Goal: Information Seeking & Learning: Learn about a topic

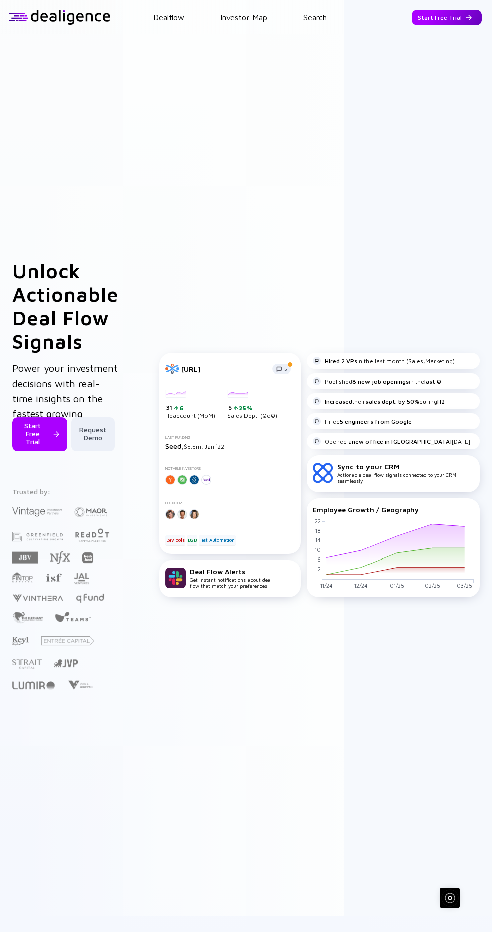
click at [446, 20] on div "Start Free Trial" at bounding box center [446, 18] width 70 height 16
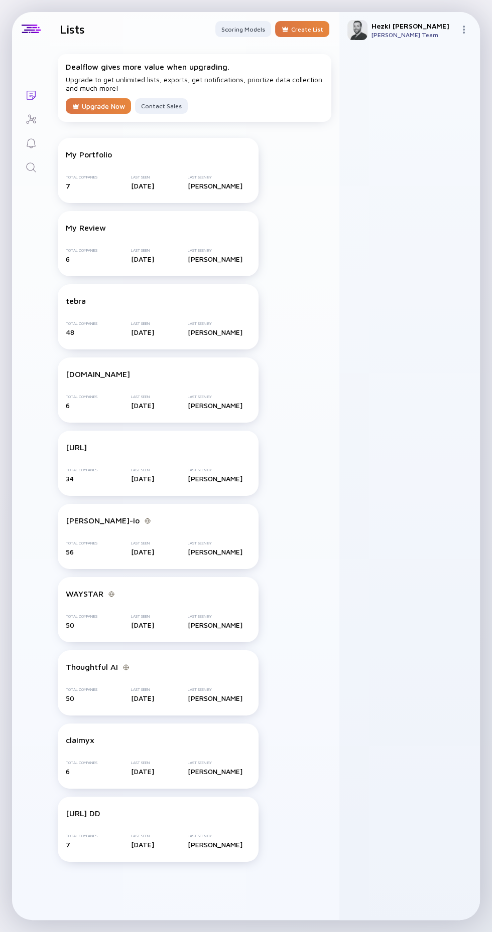
click at [41, 158] on link "Search" at bounding box center [31, 166] width 38 height 24
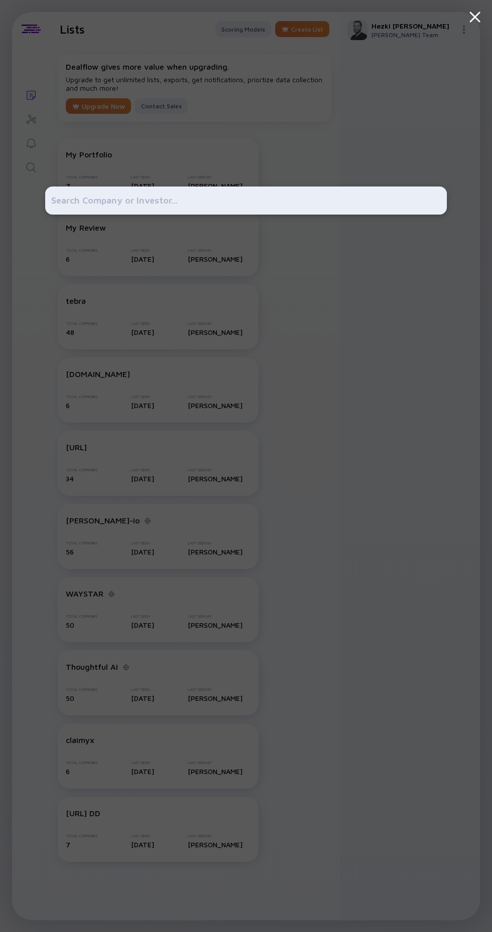
type input "[URL][DOMAIN_NAME]"
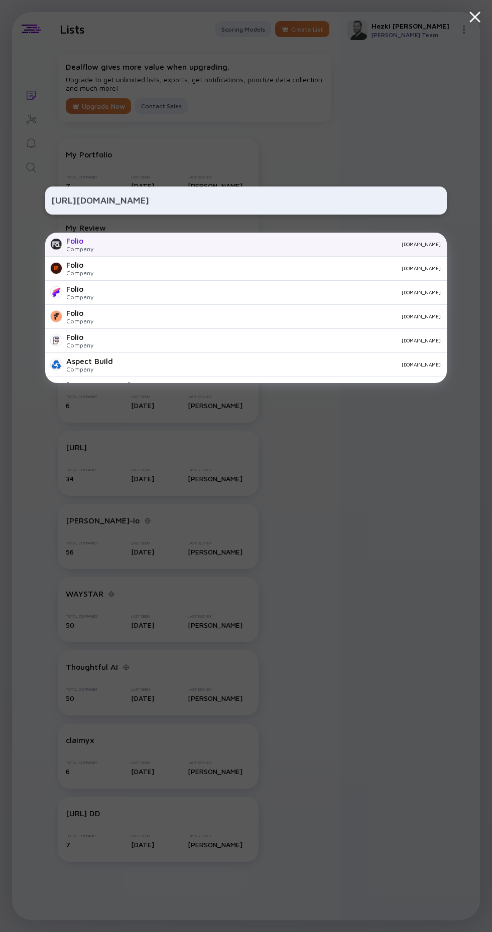
click at [92, 253] on div "Folio Company [DOMAIN_NAME]" at bounding box center [245, 245] width 401 height 24
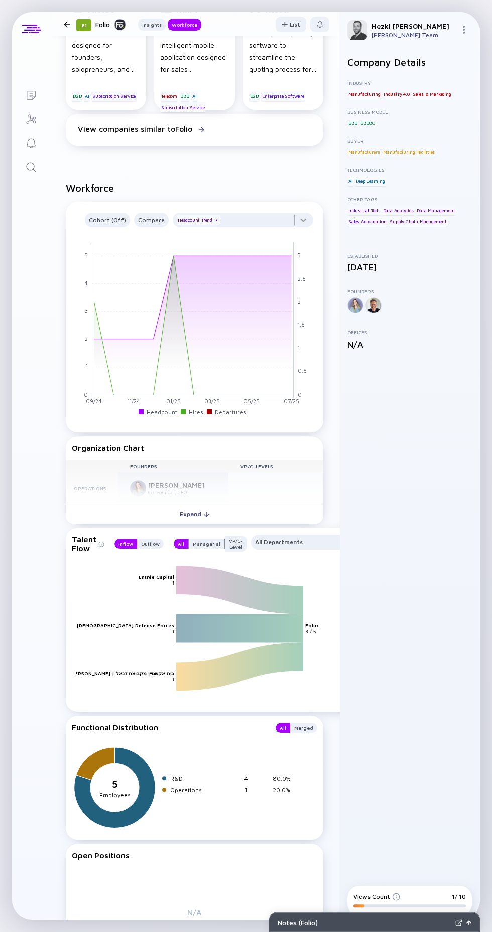
scroll to position [419, 0]
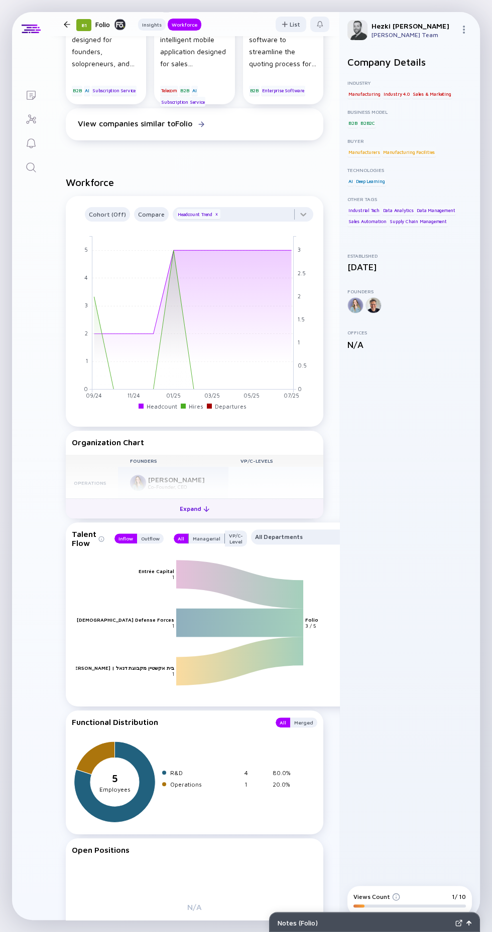
click at [170, 510] on button "Expand" at bounding box center [194, 509] width 257 height 20
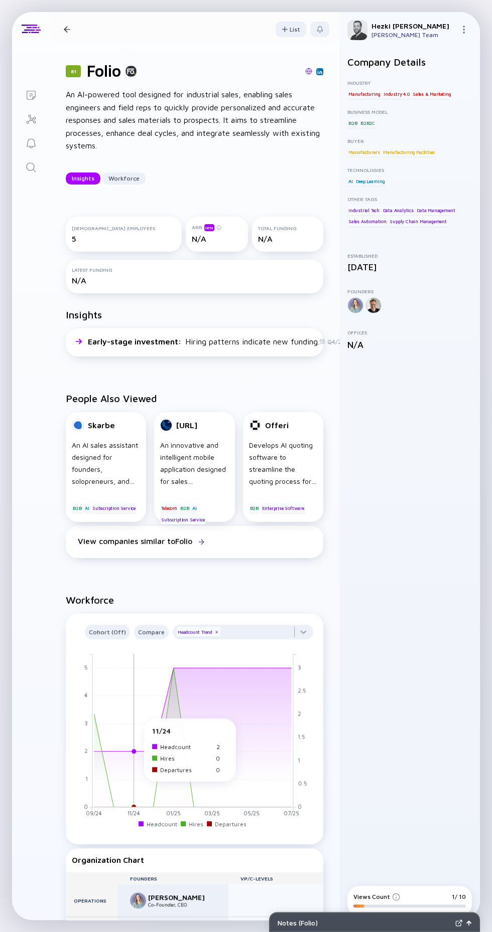
scroll to position [2, 0]
click at [31, 167] on icon "Search" at bounding box center [31, 168] width 12 height 12
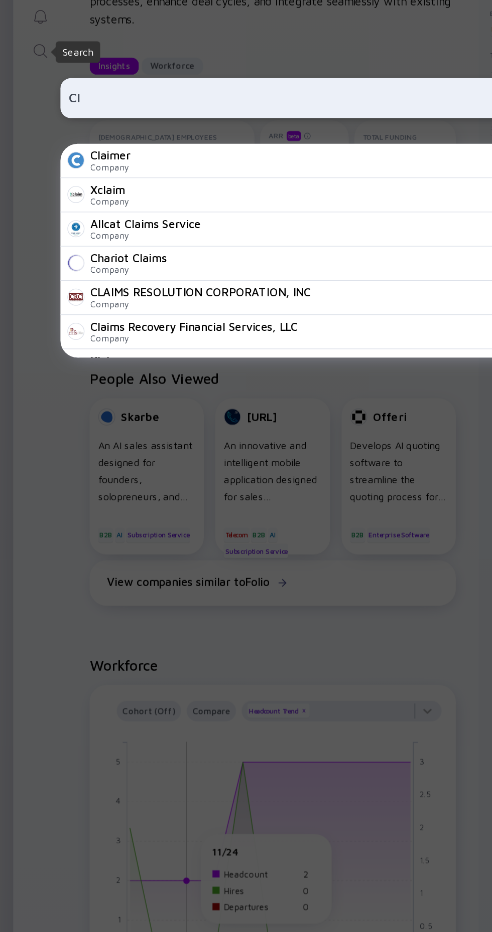
type input "C"
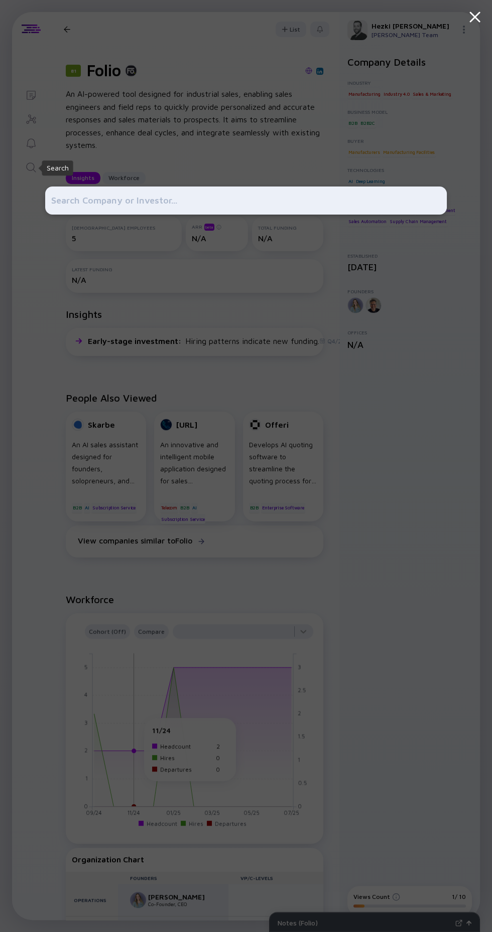
click at [48, 485] on div at bounding box center [245, 466] width 401 height 932
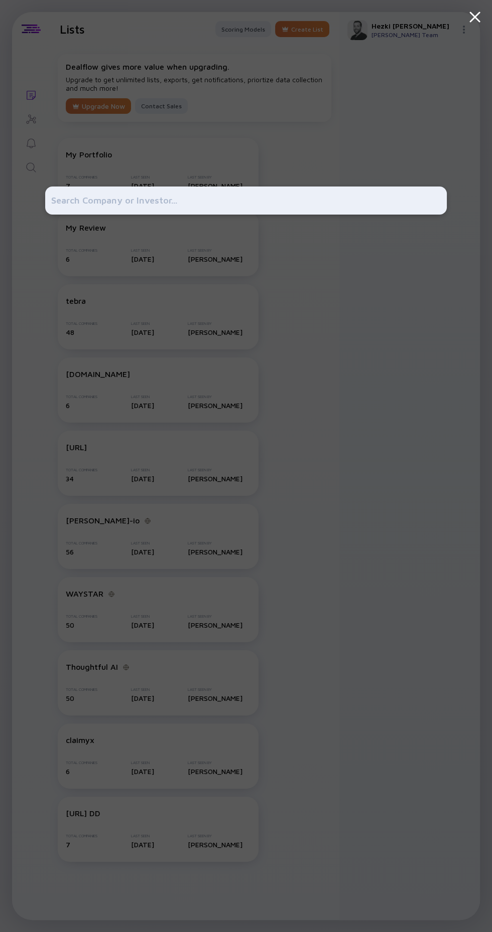
click at [470, 14] on icon at bounding box center [474, 17] width 18 height 18
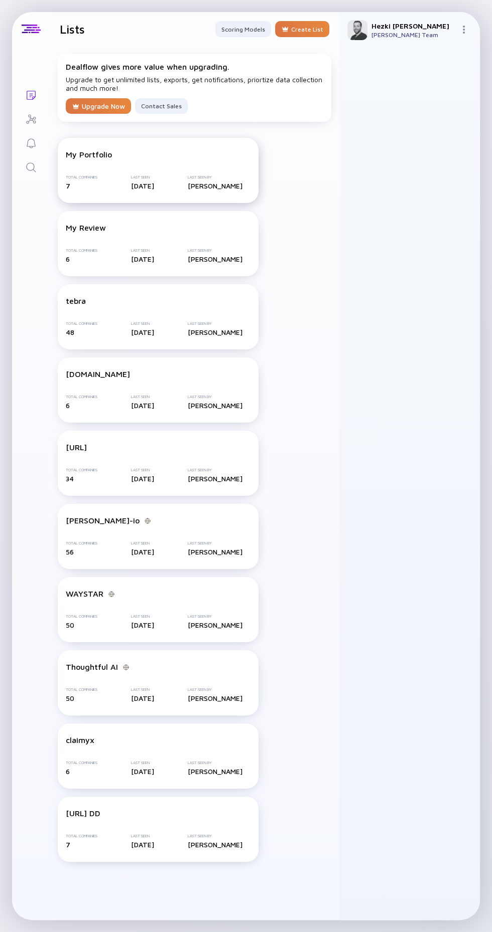
click at [103, 156] on div "My Portfolio" at bounding box center [89, 154] width 46 height 9
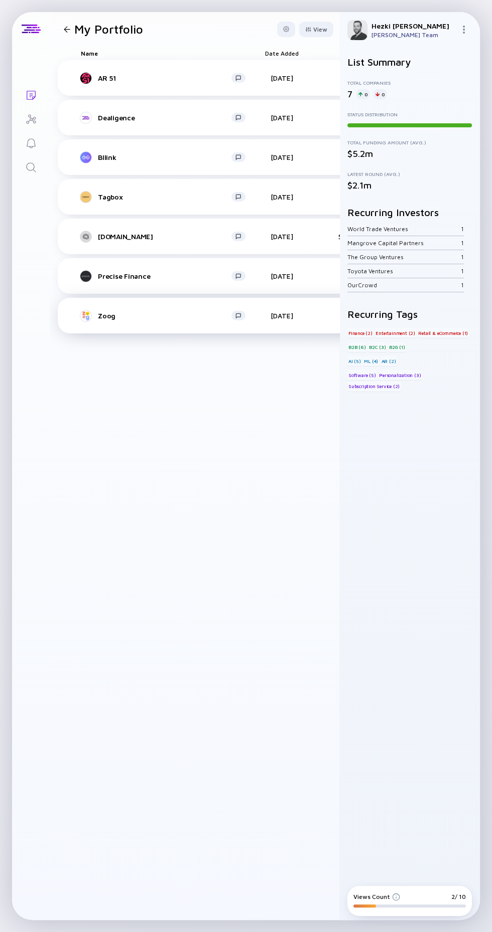
click at [133, 314] on div "Zoog" at bounding box center [164, 315] width 133 height 9
click at [113, 276] on div "Precise Finance" at bounding box center [164, 276] width 133 height 9
click at [116, 234] on div "[DOMAIN_NAME]" at bounding box center [164, 236] width 133 height 9
click at [34, 165] on icon "Search" at bounding box center [31, 168] width 12 height 12
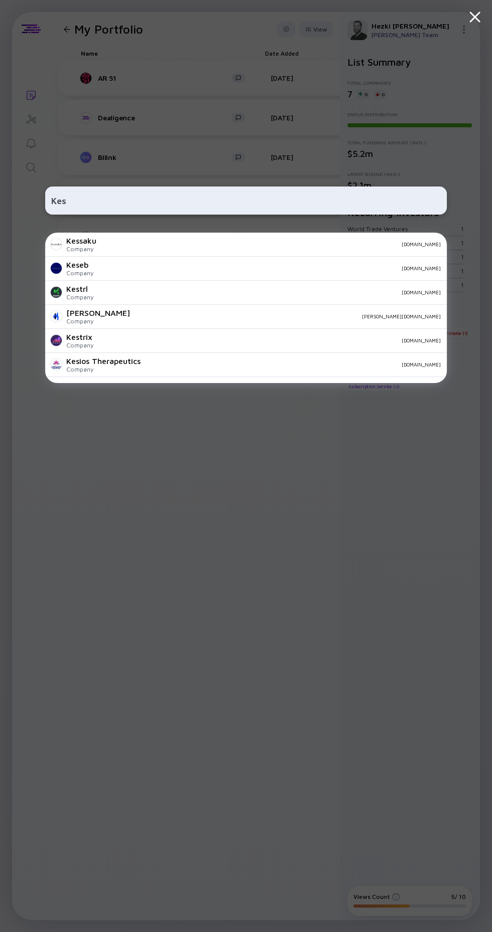
click at [116, 210] on input "Kes" at bounding box center [245, 201] width 389 height 18
type input "K"
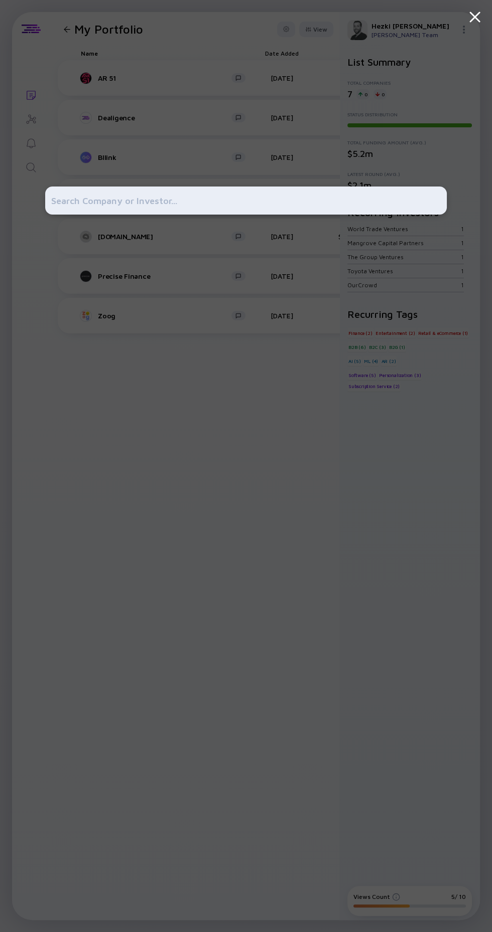
paste input "[DOMAIN_NAME]"
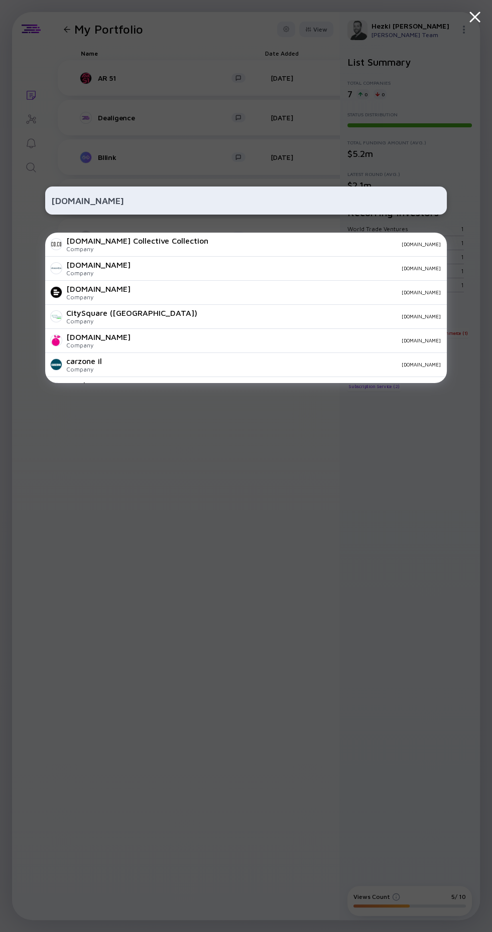
click at [150, 210] on input "[DOMAIN_NAME]" at bounding box center [245, 201] width 389 height 18
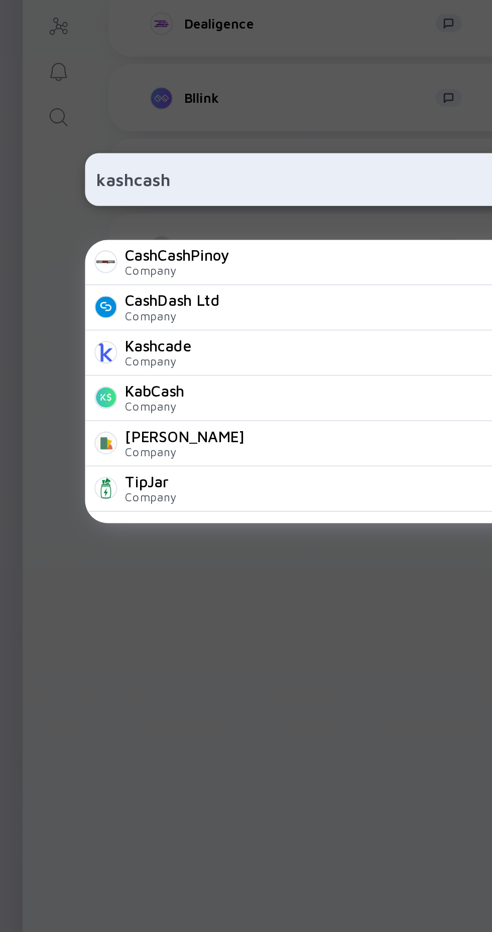
click at [98, 210] on input "kashcash" at bounding box center [245, 201] width 389 height 18
type input "k"
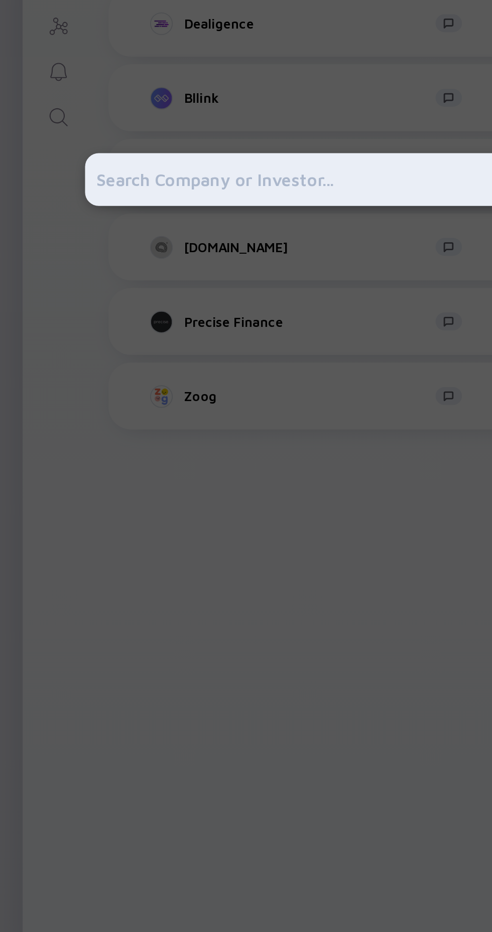
paste input "[URL][DOMAIN_NAME]"
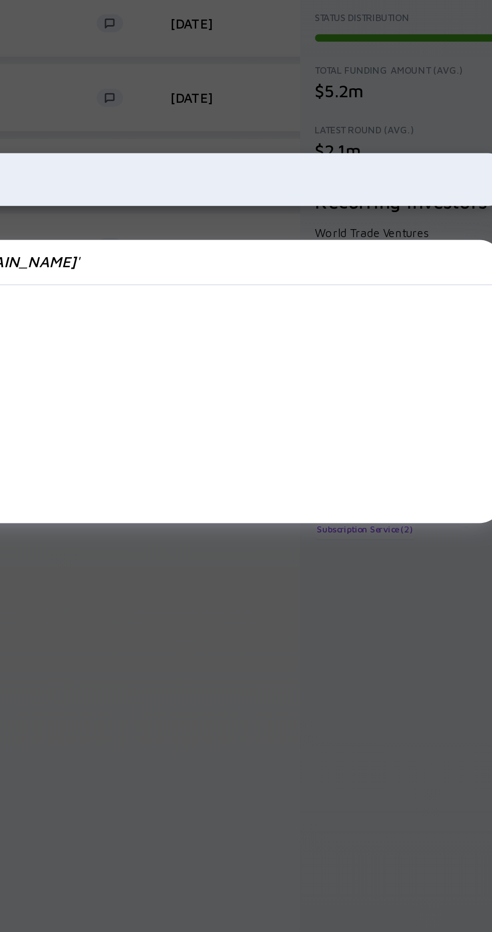
click at [387, 210] on input "[URL][DOMAIN_NAME]" at bounding box center [245, 201] width 389 height 18
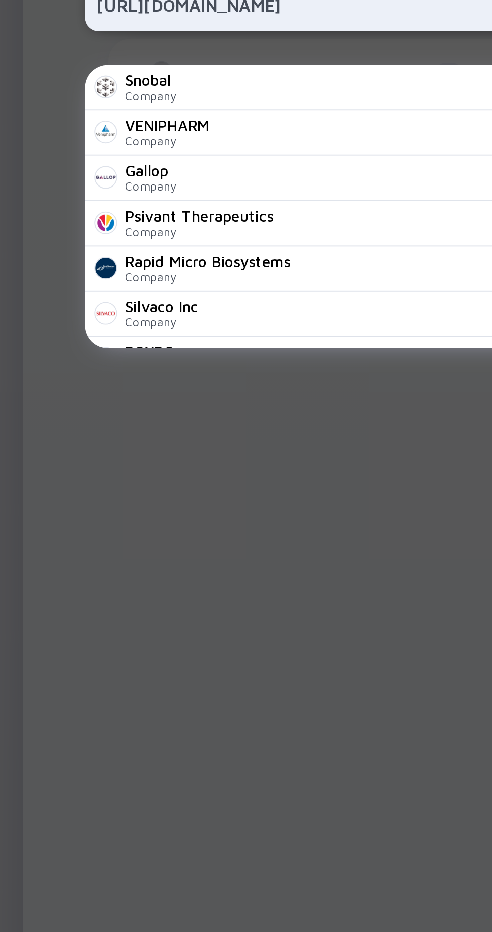
type input "[URL][DOMAIN_NAME]"
click at [204, 560] on div "[URL][DOMAIN_NAME] Snobal Company [DOMAIN_NAME] VENIPHARM Company venipharm.com…" at bounding box center [245, 466] width 401 height 932
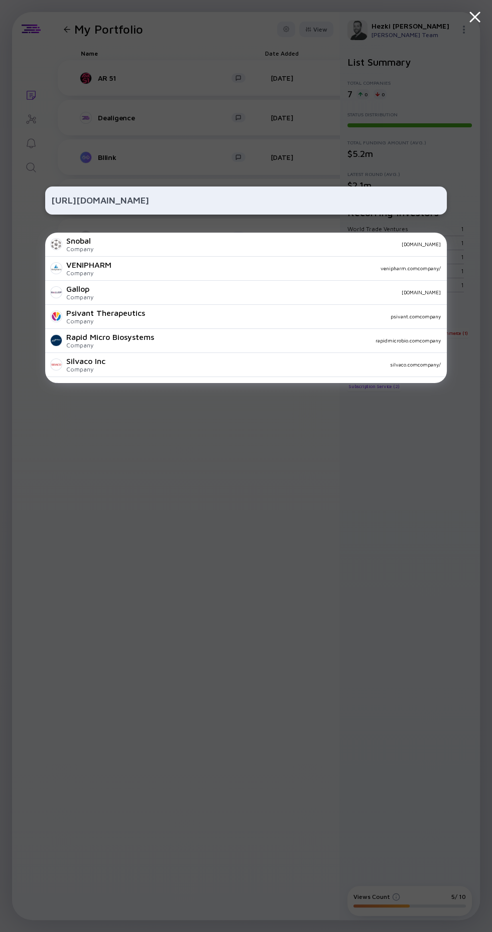
click at [474, 17] on icon at bounding box center [474, 17] width 9 height 9
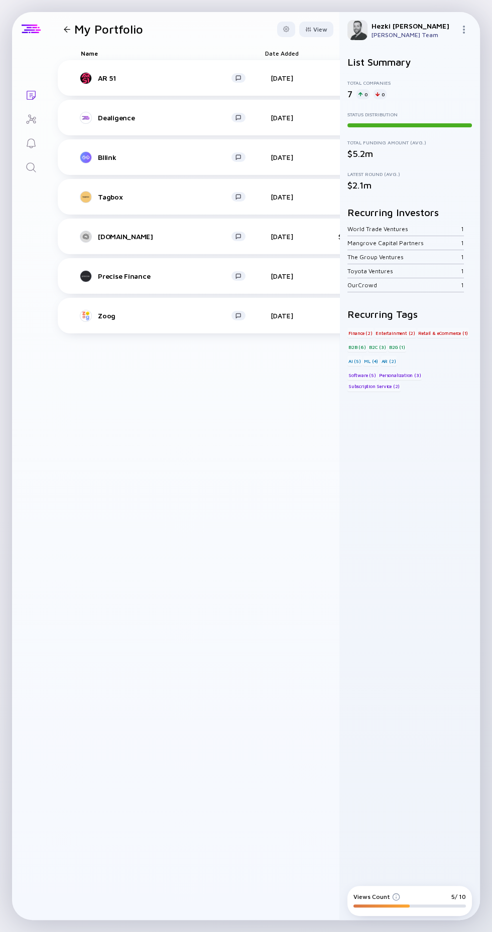
click at [31, 29] on div at bounding box center [31, 29] width 19 height 9
